Goal: Task Accomplishment & Management: Manage account settings

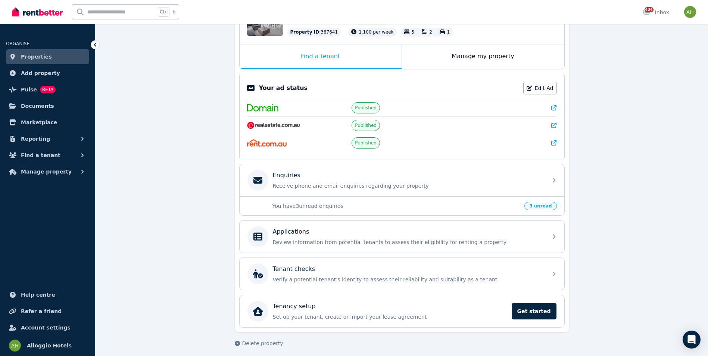
scroll to position [108, 0]
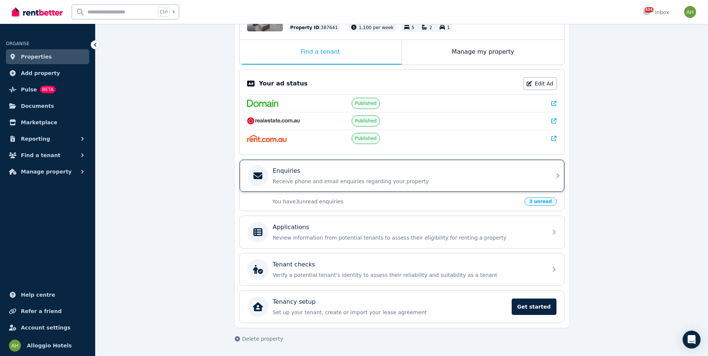
click at [312, 172] on div "Enquiries" at bounding box center [408, 170] width 270 height 9
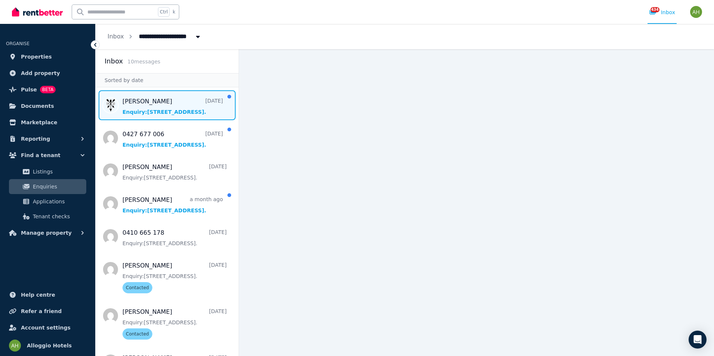
click at [176, 100] on span "Message list" at bounding box center [167, 105] width 143 height 30
